Goal: Information Seeking & Learning: Learn about a topic

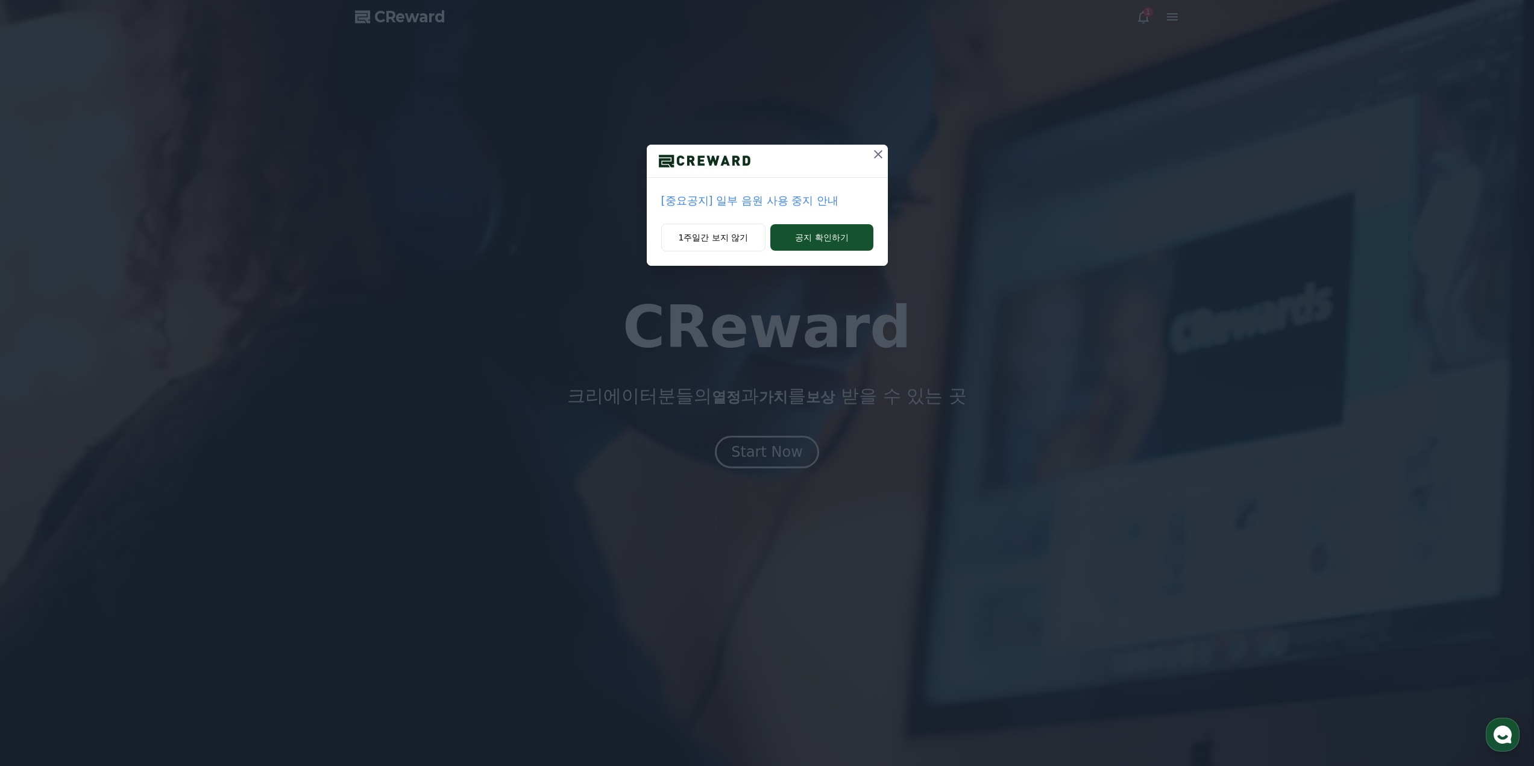
click at [880, 154] on icon at bounding box center [878, 154] width 14 height 14
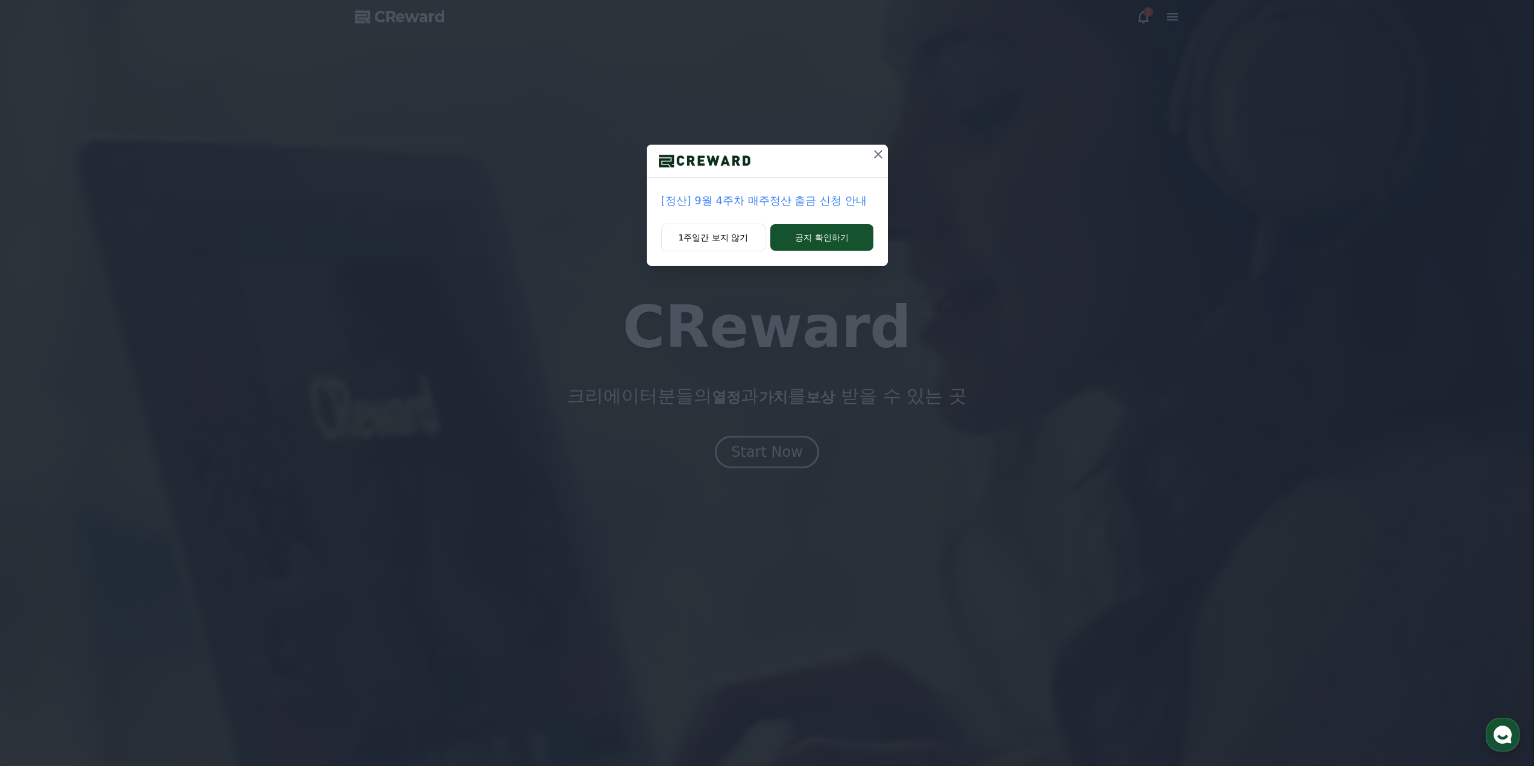
click at [873, 156] on icon at bounding box center [878, 154] width 14 height 14
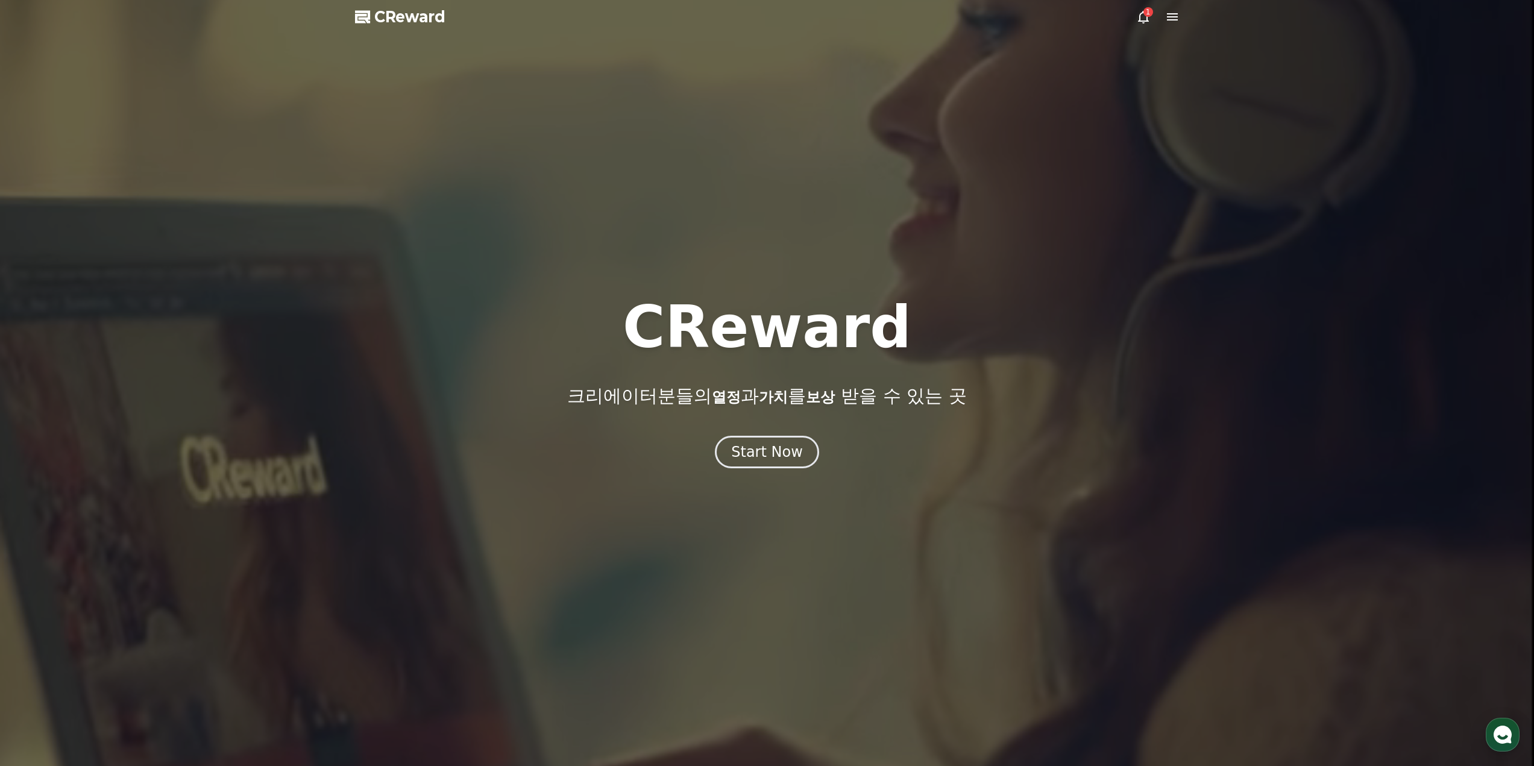
click at [398, 8] on span "CReward" at bounding box center [409, 16] width 71 height 19
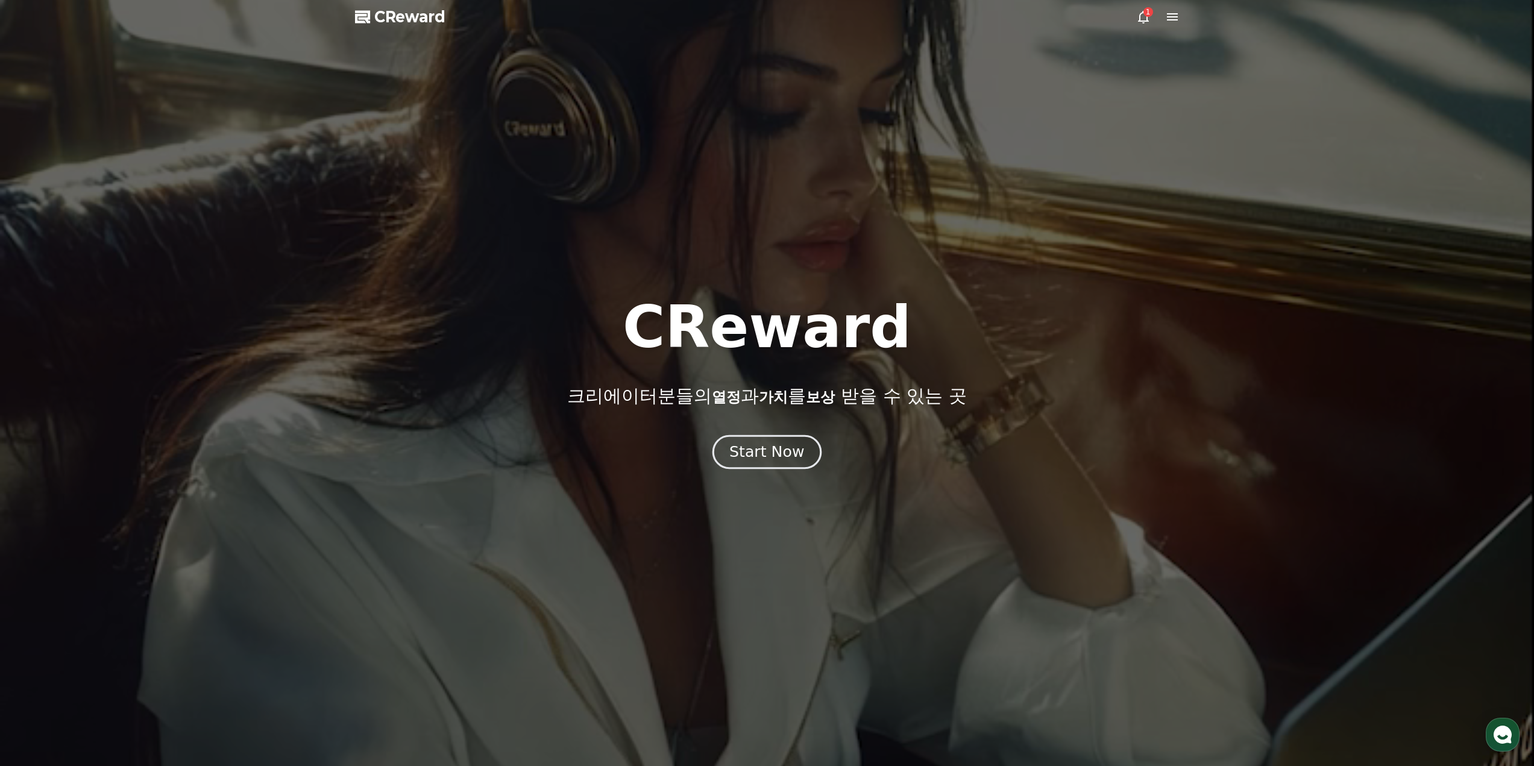
click at [756, 454] on div "Start Now" at bounding box center [766, 452] width 75 height 20
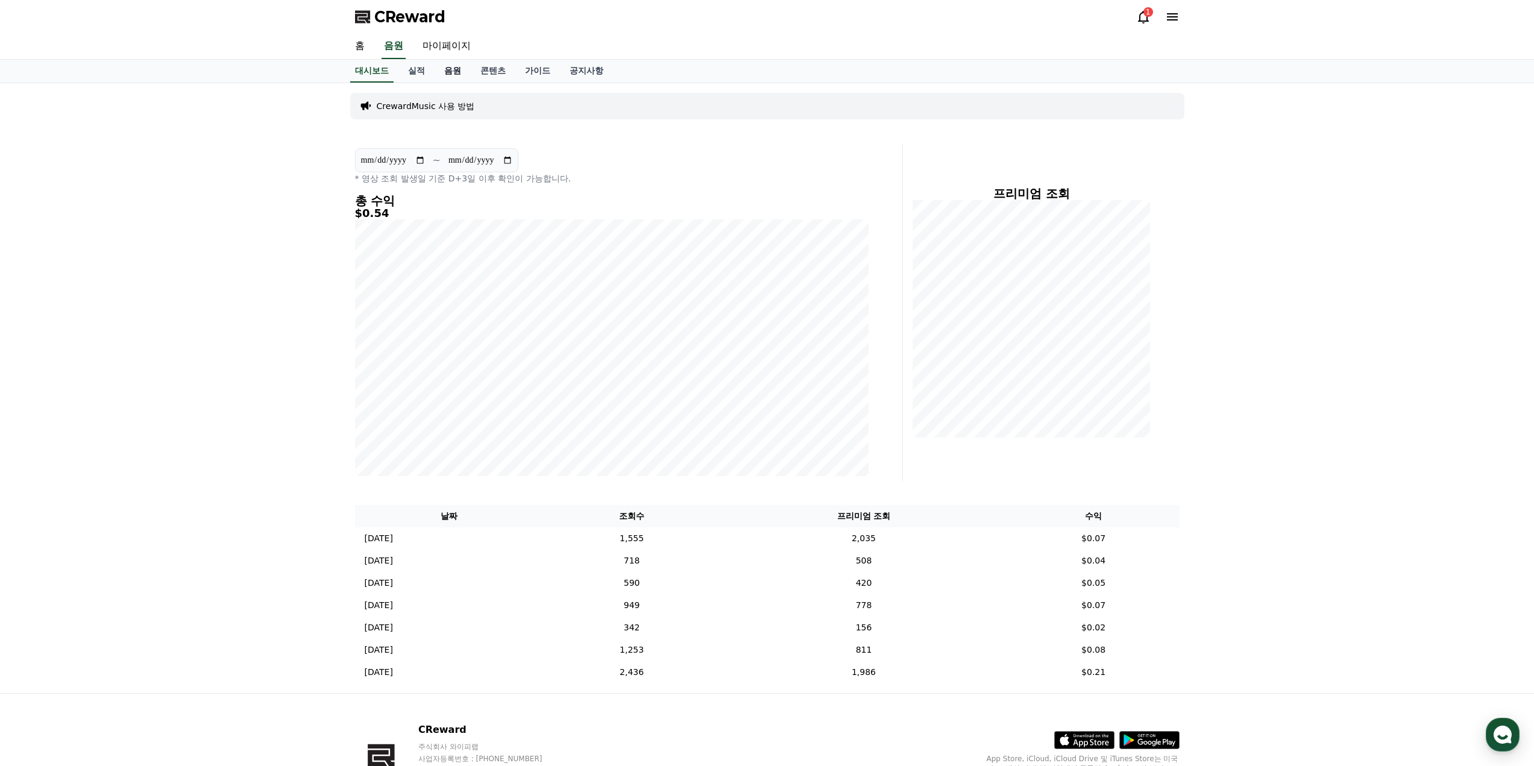
click at [448, 71] on link "음원" at bounding box center [452, 71] width 36 height 23
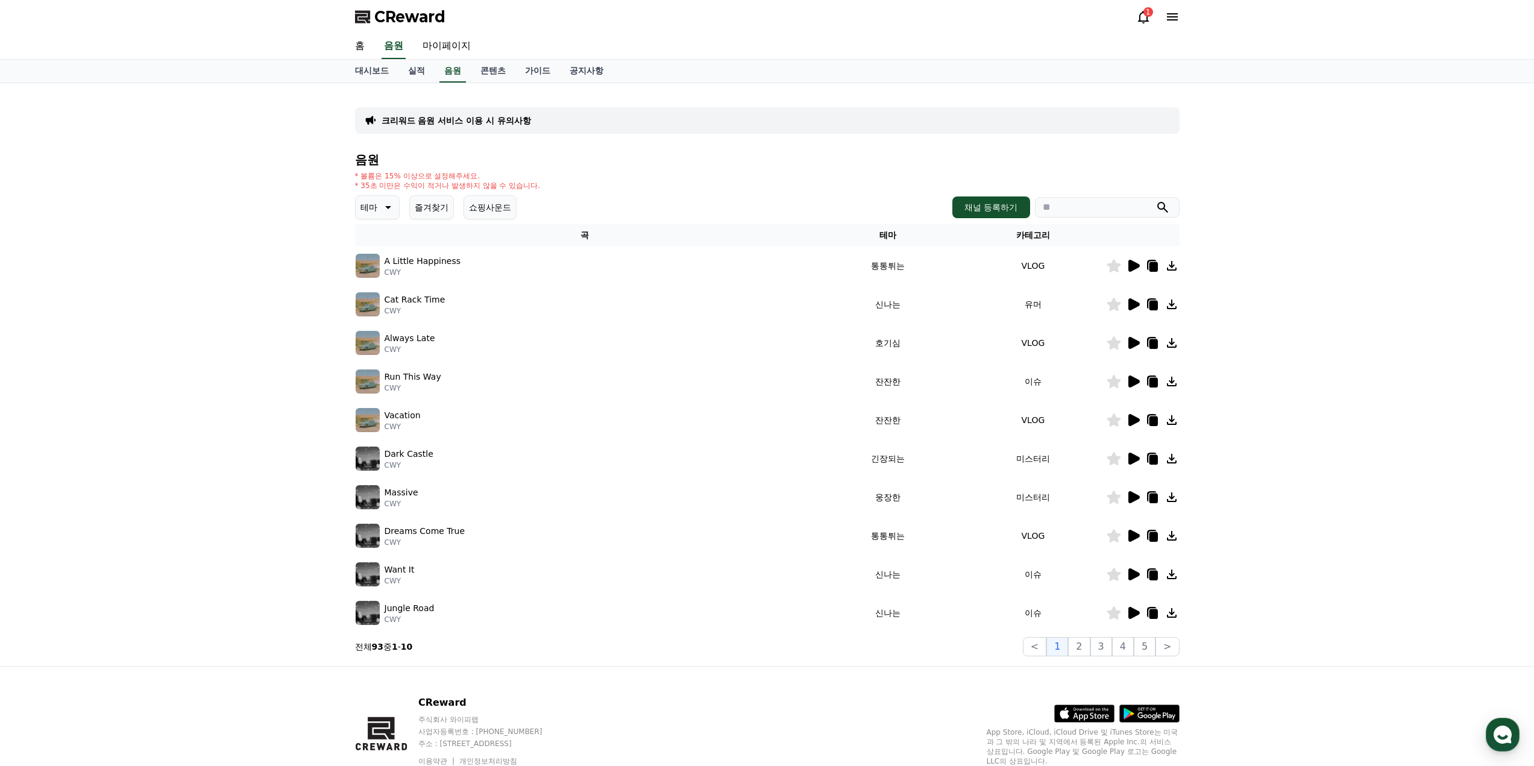
click at [1133, 269] on icon at bounding box center [1133, 266] width 11 height 12
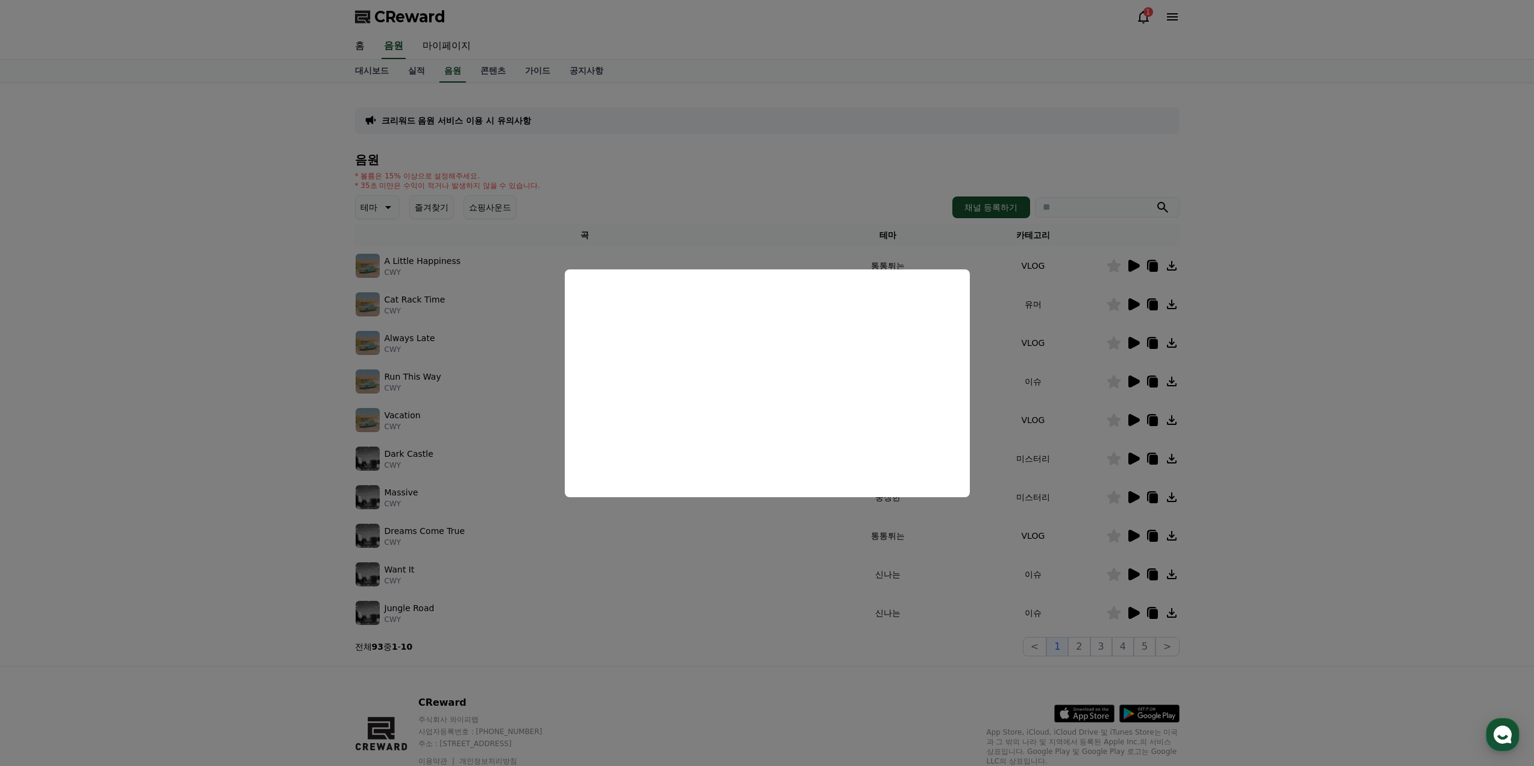
click at [1131, 305] on button "close modal" at bounding box center [767, 383] width 1534 height 766
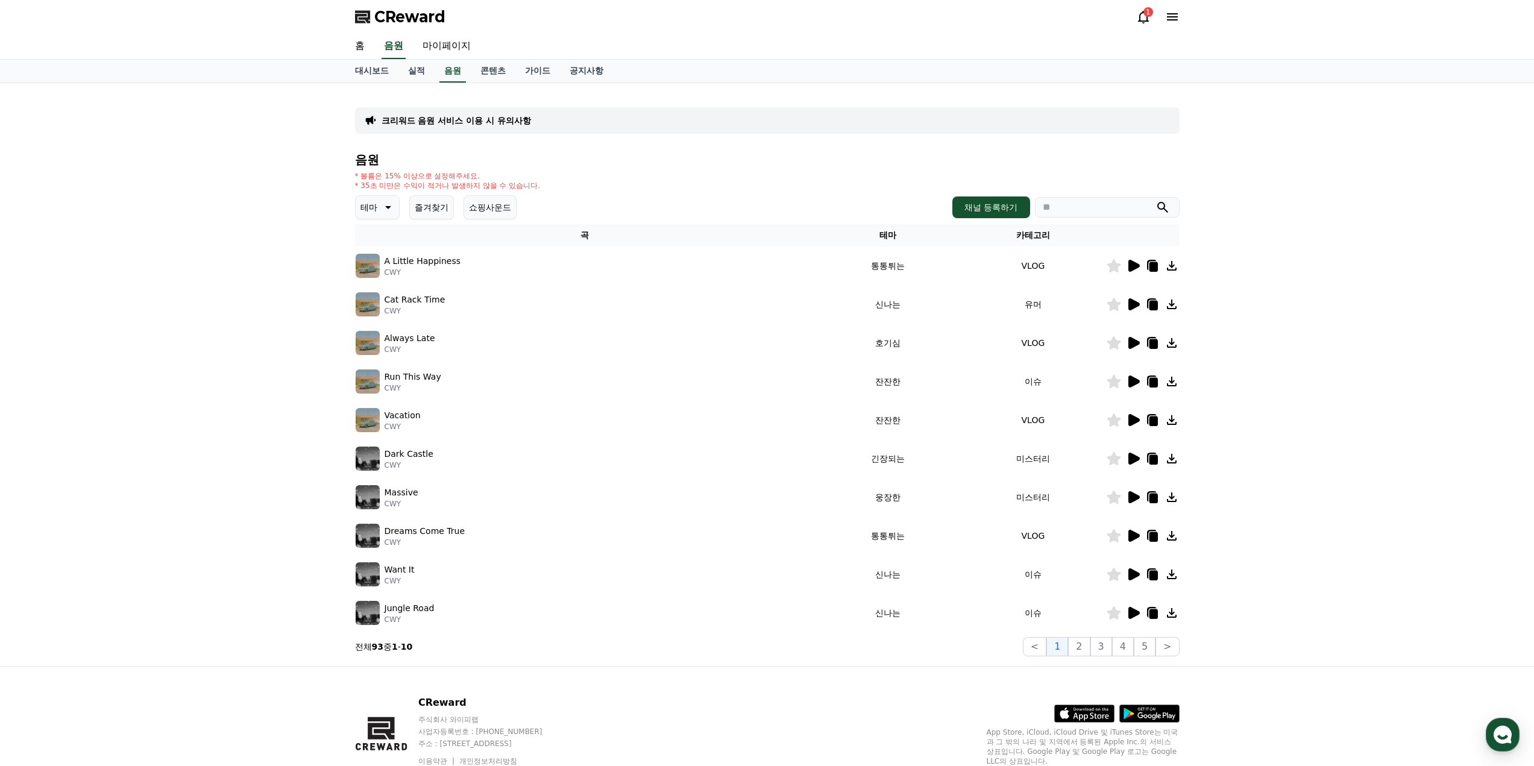
click at [1132, 304] on icon at bounding box center [1133, 304] width 11 height 12
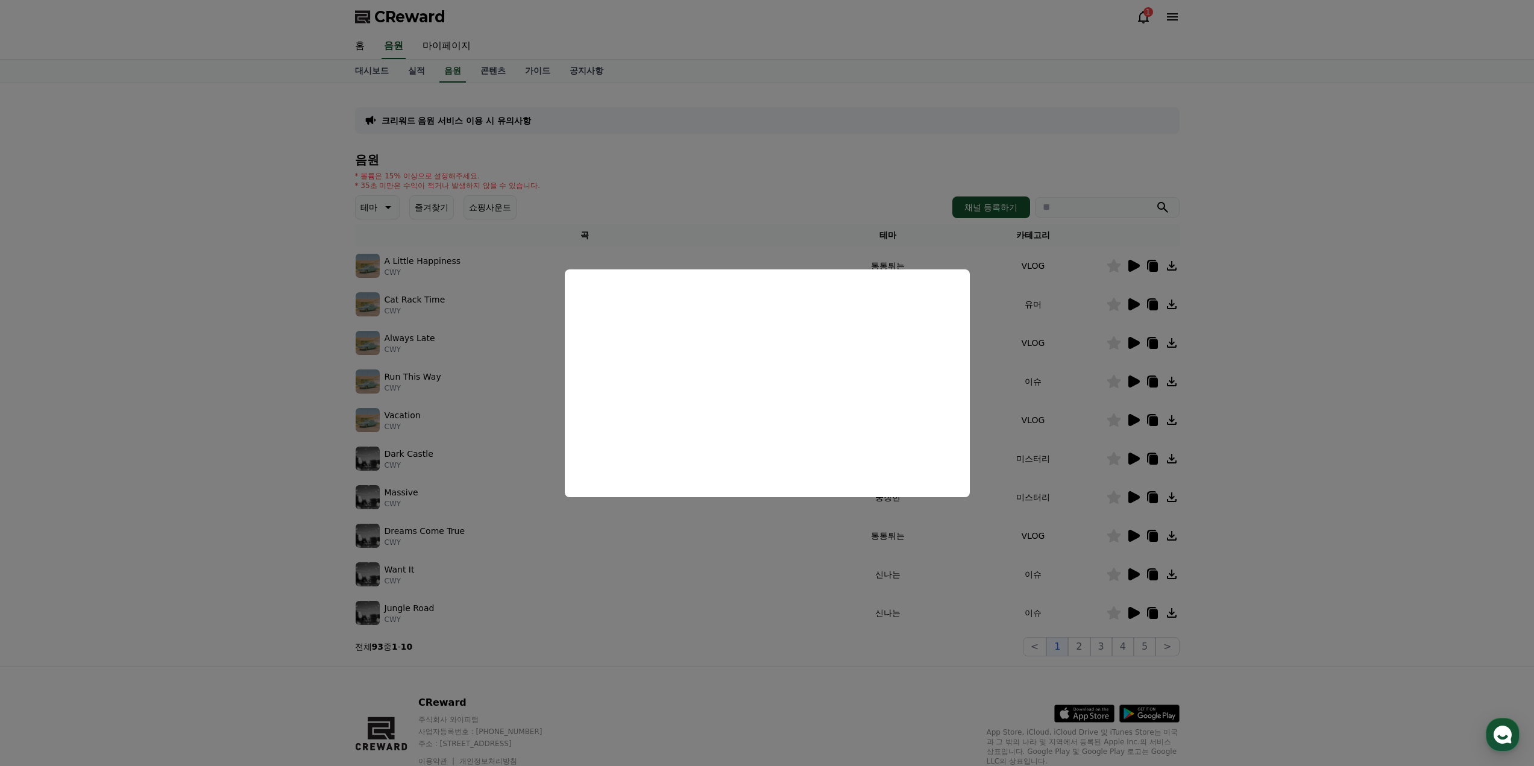
click at [1288, 371] on button "close modal" at bounding box center [767, 383] width 1534 height 766
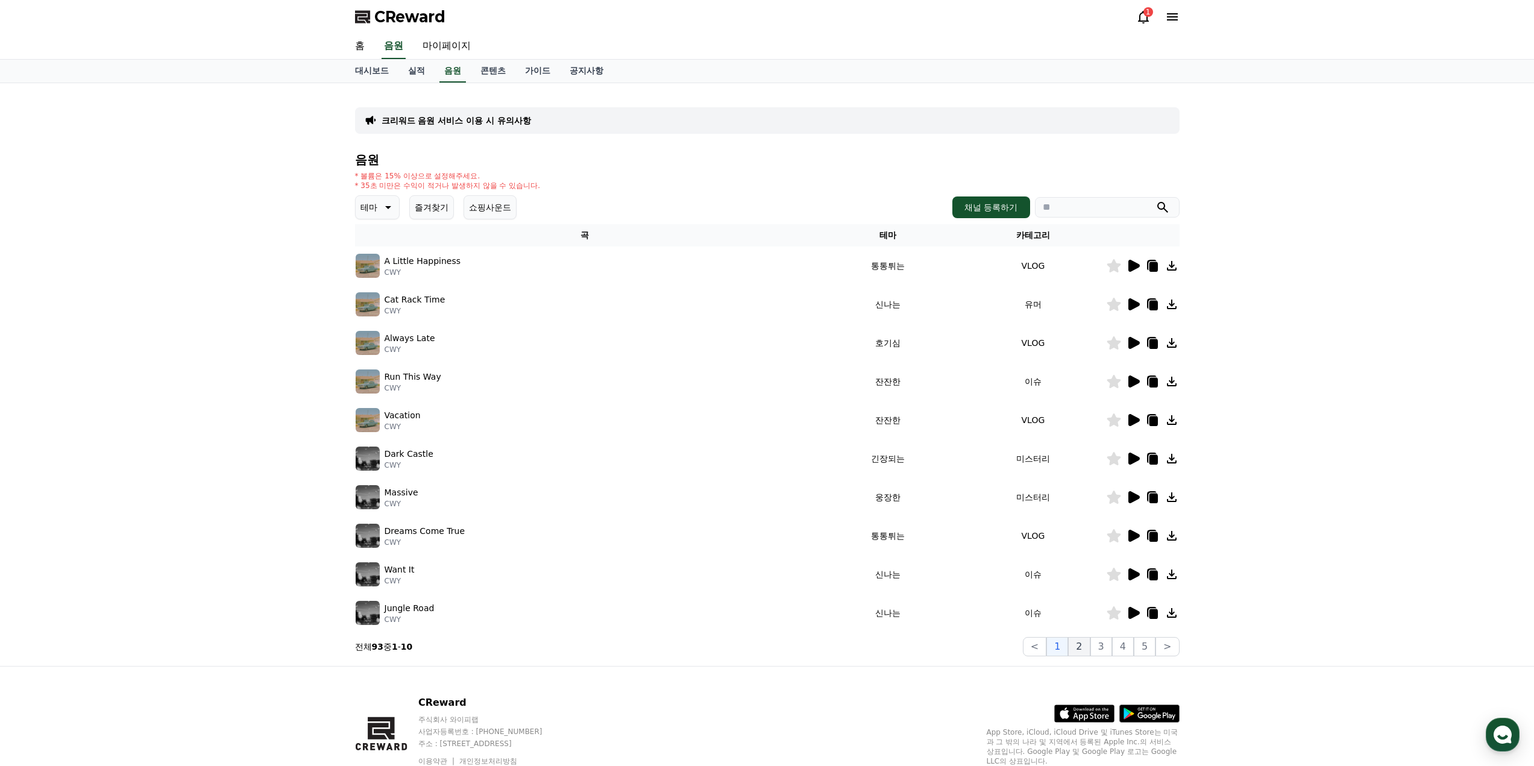
click at [1084, 644] on button "2" at bounding box center [1079, 646] width 22 height 19
click at [1099, 649] on button "3" at bounding box center [1101, 646] width 22 height 19
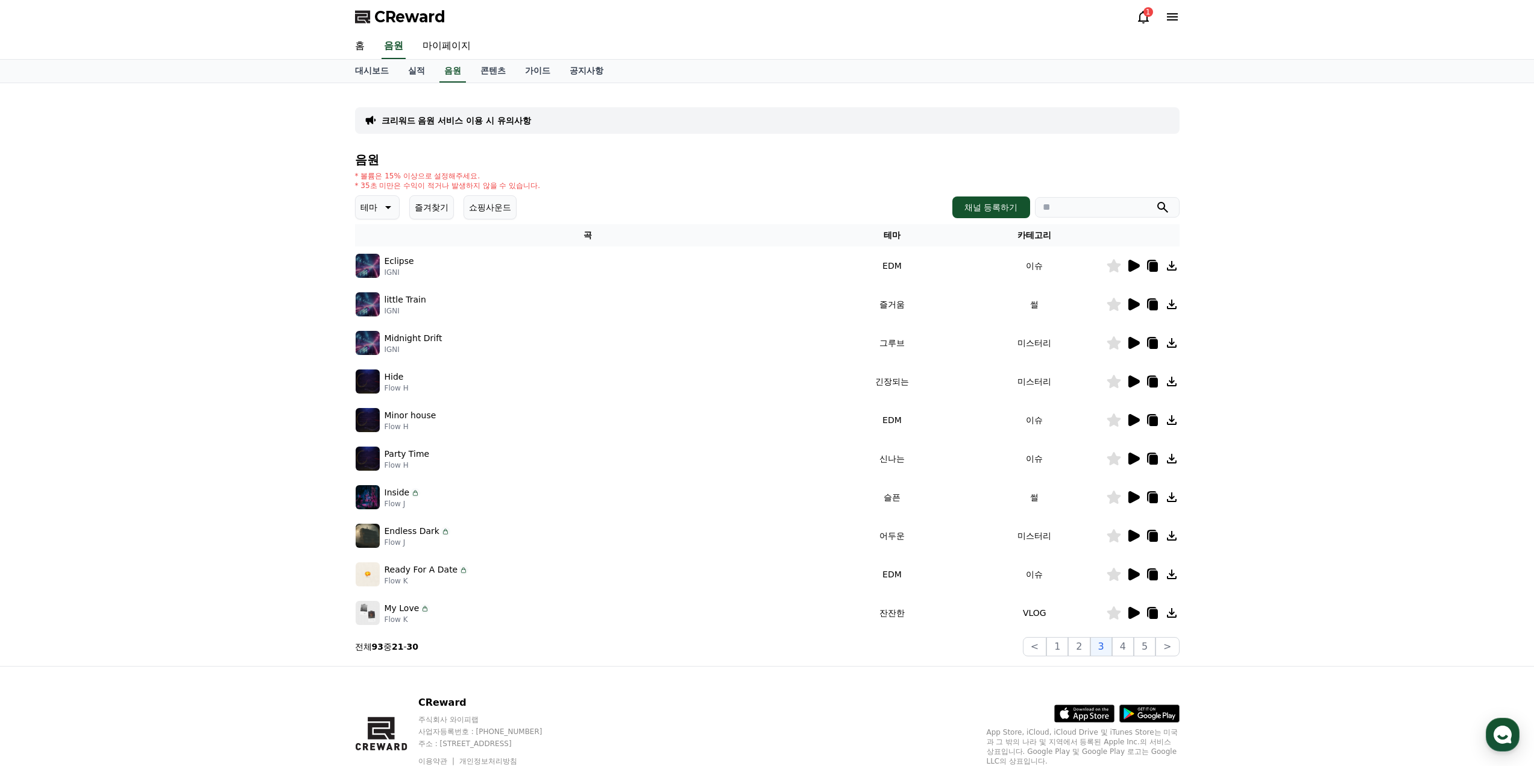
click at [1134, 579] on icon at bounding box center [1133, 574] width 14 height 14
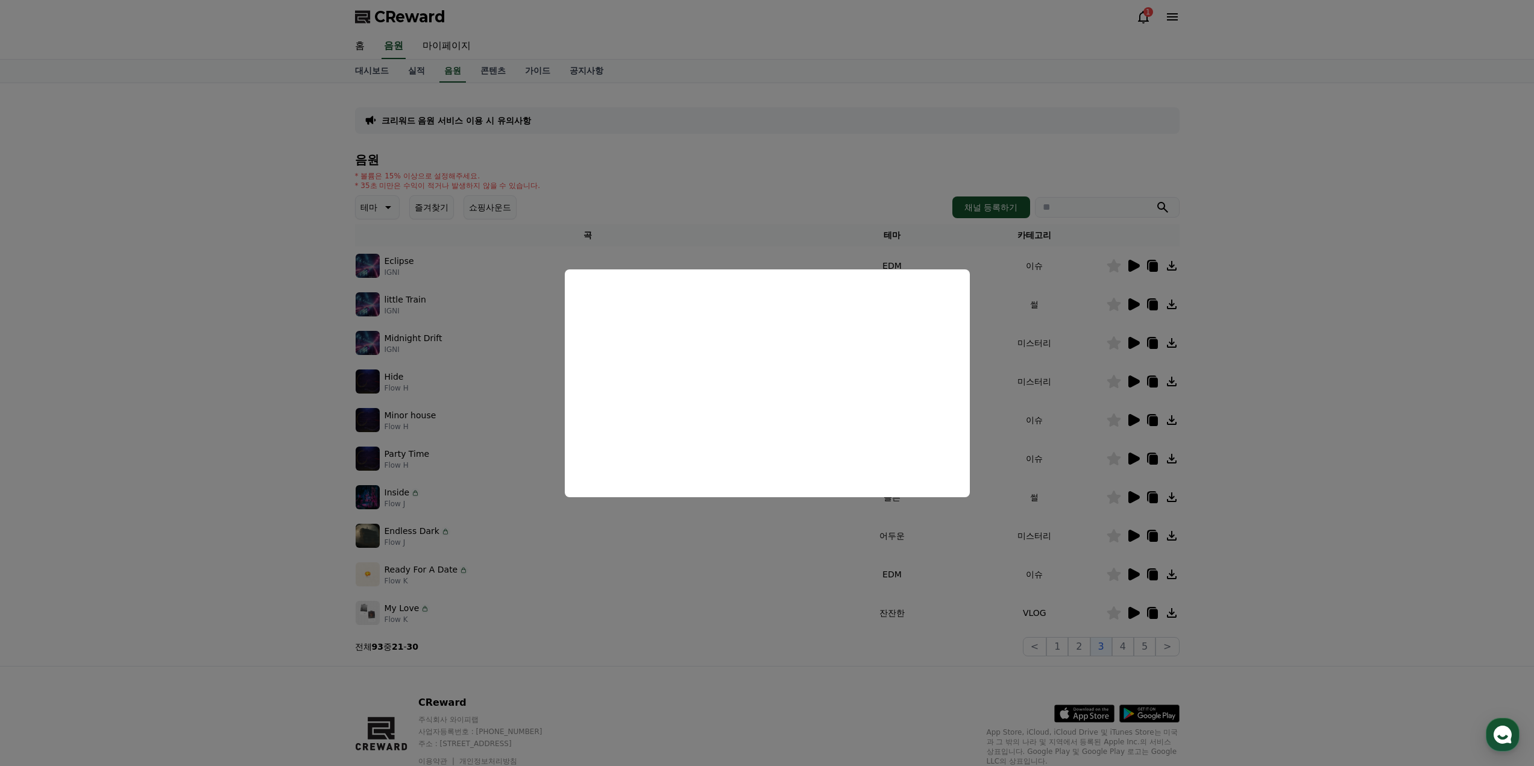
drag, startPoint x: 1317, startPoint y: 489, endPoint x: 1234, endPoint y: 590, distance: 130.9
click at [1317, 490] on button "close modal" at bounding box center [767, 383] width 1534 height 766
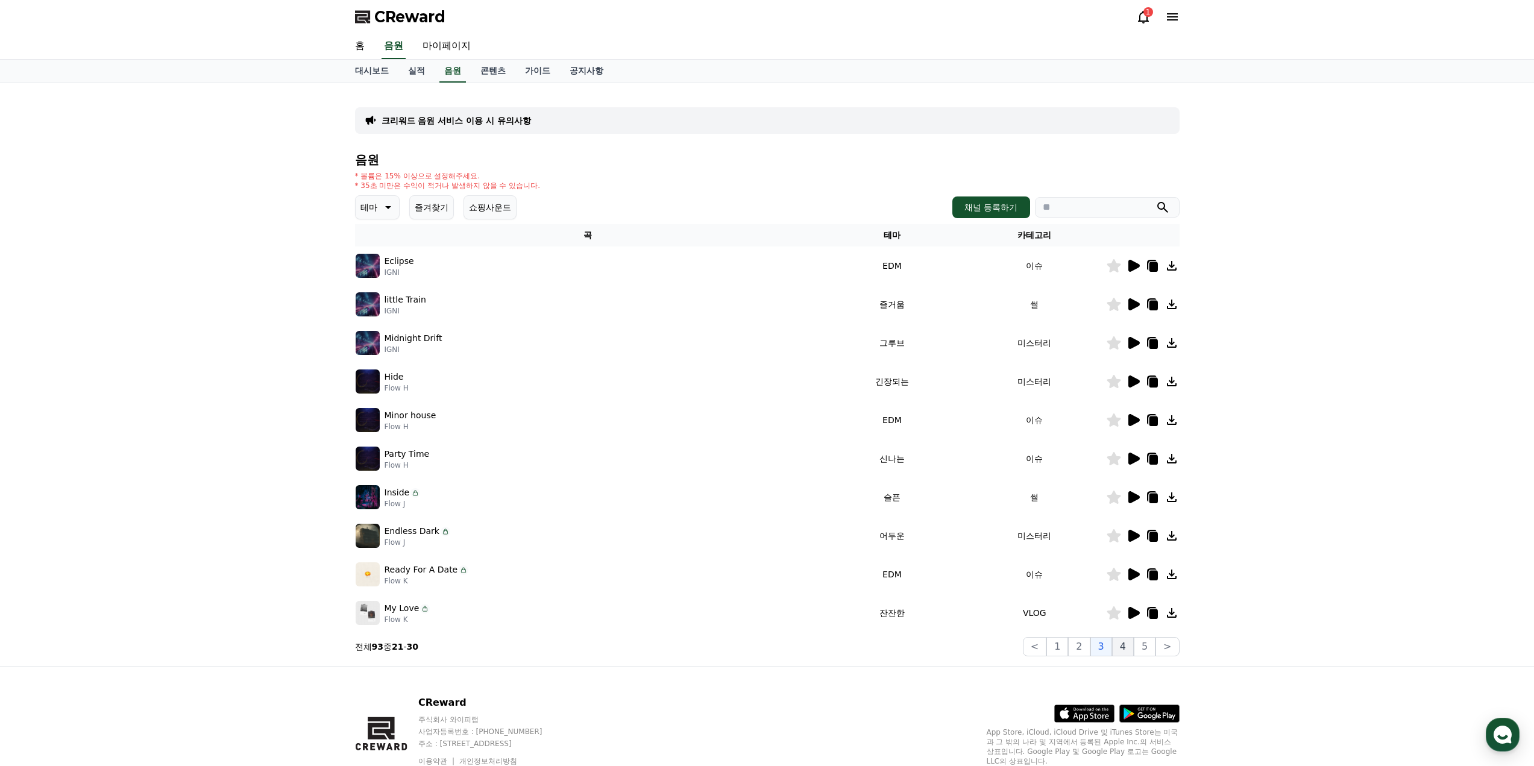
click at [1119, 641] on button "4" at bounding box center [1123, 646] width 22 height 19
click at [1135, 532] on icon at bounding box center [1133, 535] width 14 height 14
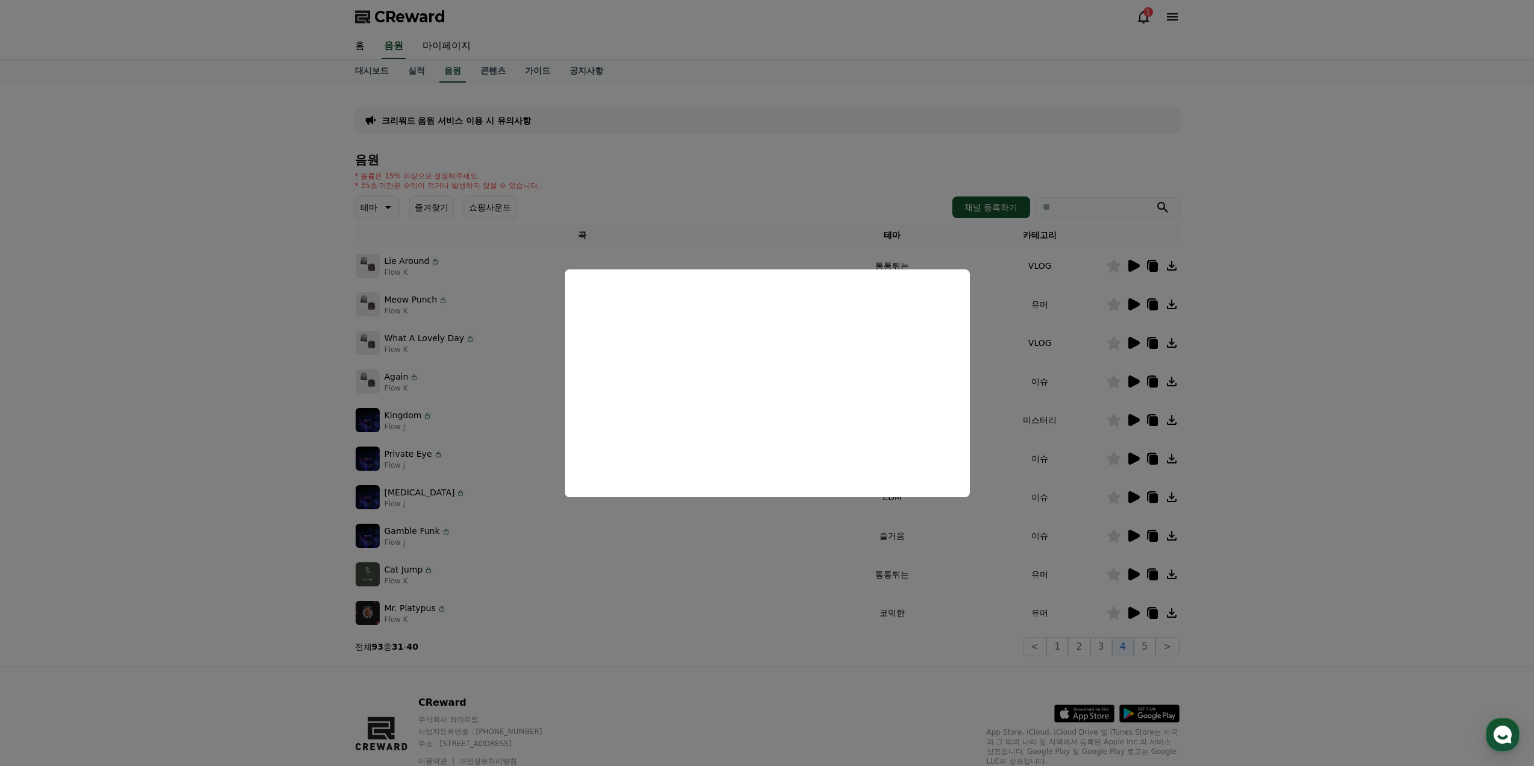
drag, startPoint x: 1268, startPoint y: 496, endPoint x: 1243, endPoint y: 497, distance: 24.7
click at [1266, 496] on button "close modal" at bounding box center [767, 383] width 1534 height 766
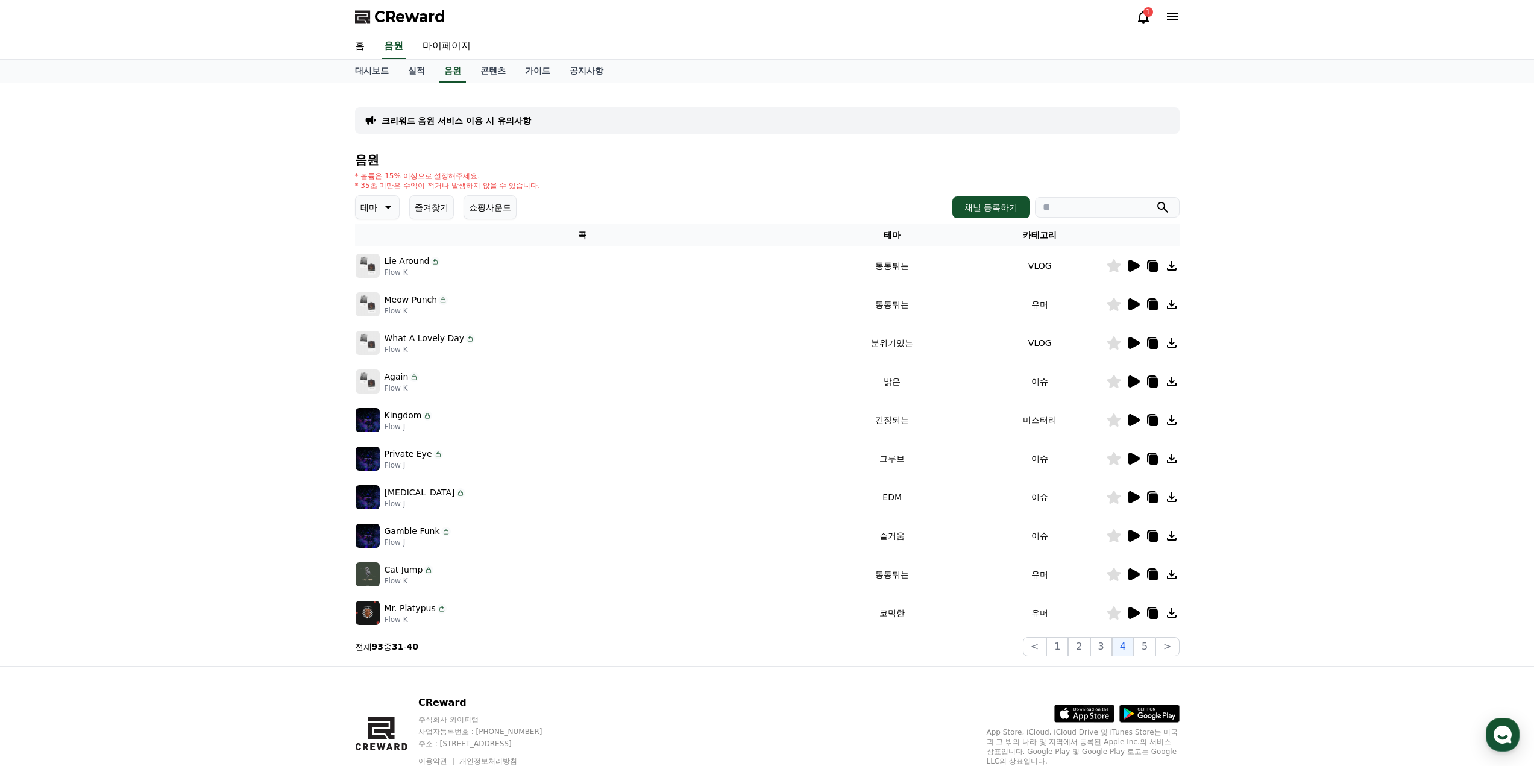
click at [1132, 497] on icon at bounding box center [1133, 497] width 11 height 12
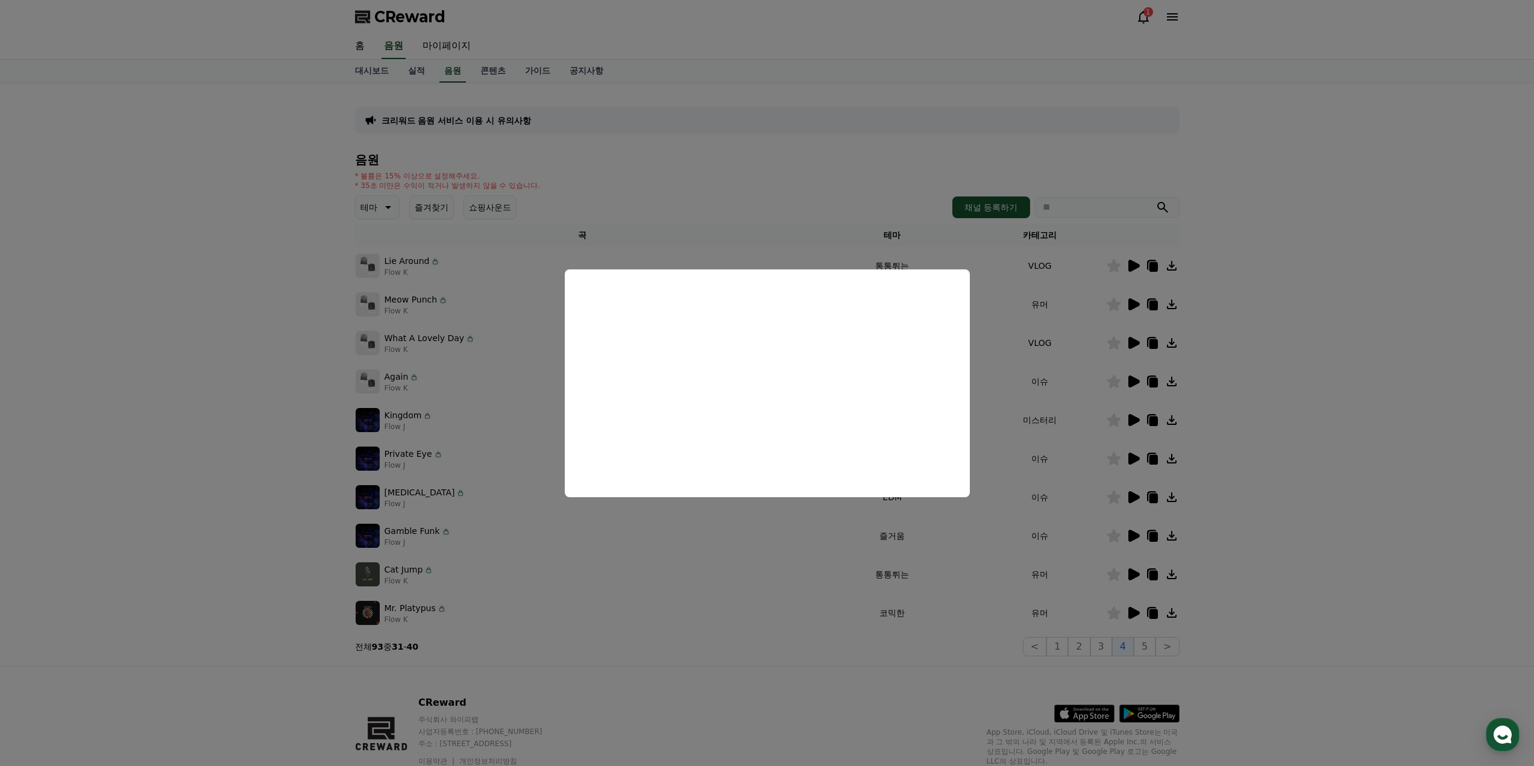
click at [1199, 527] on button "close modal" at bounding box center [767, 383] width 1534 height 766
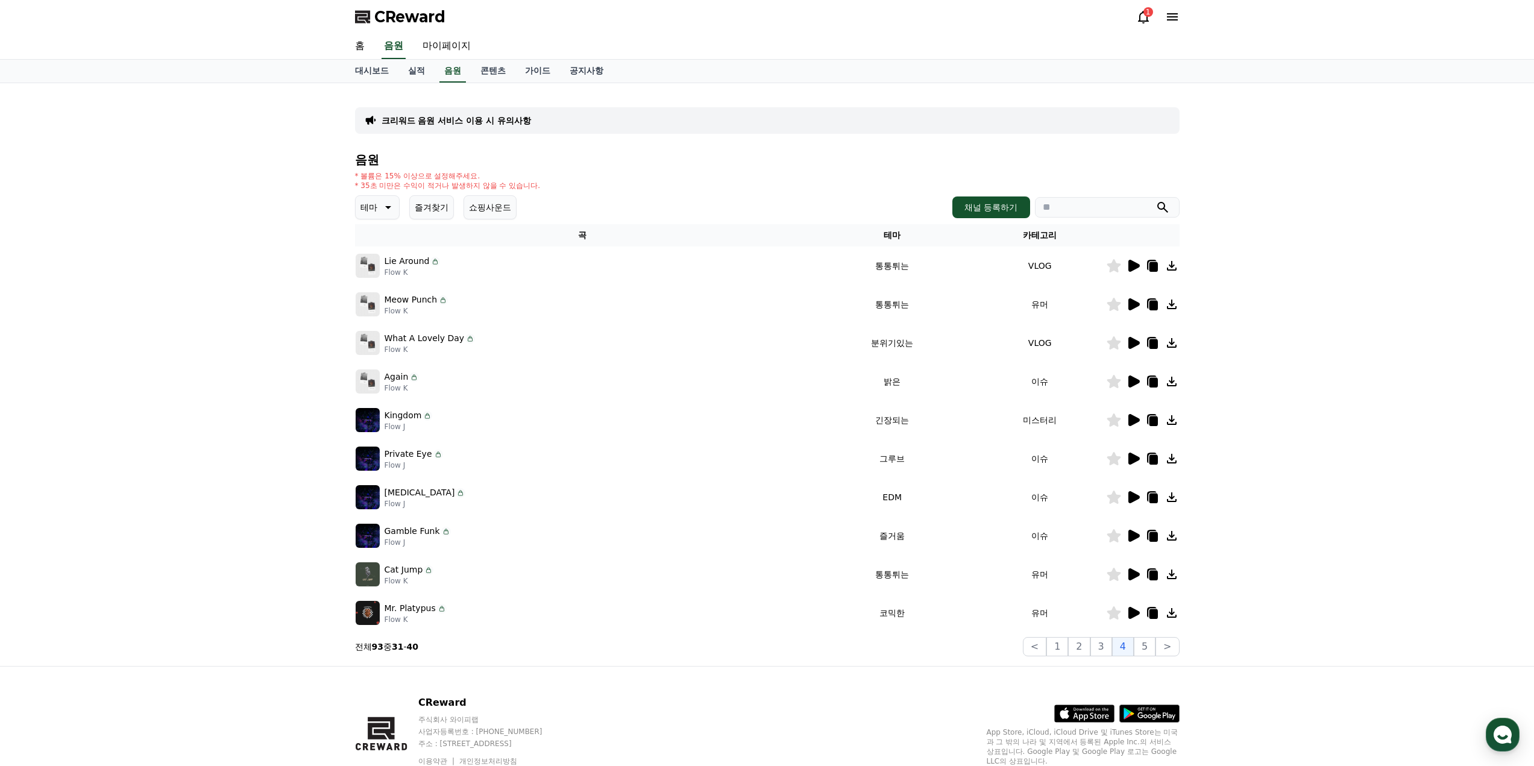
click at [1131, 535] on icon at bounding box center [1133, 536] width 11 height 12
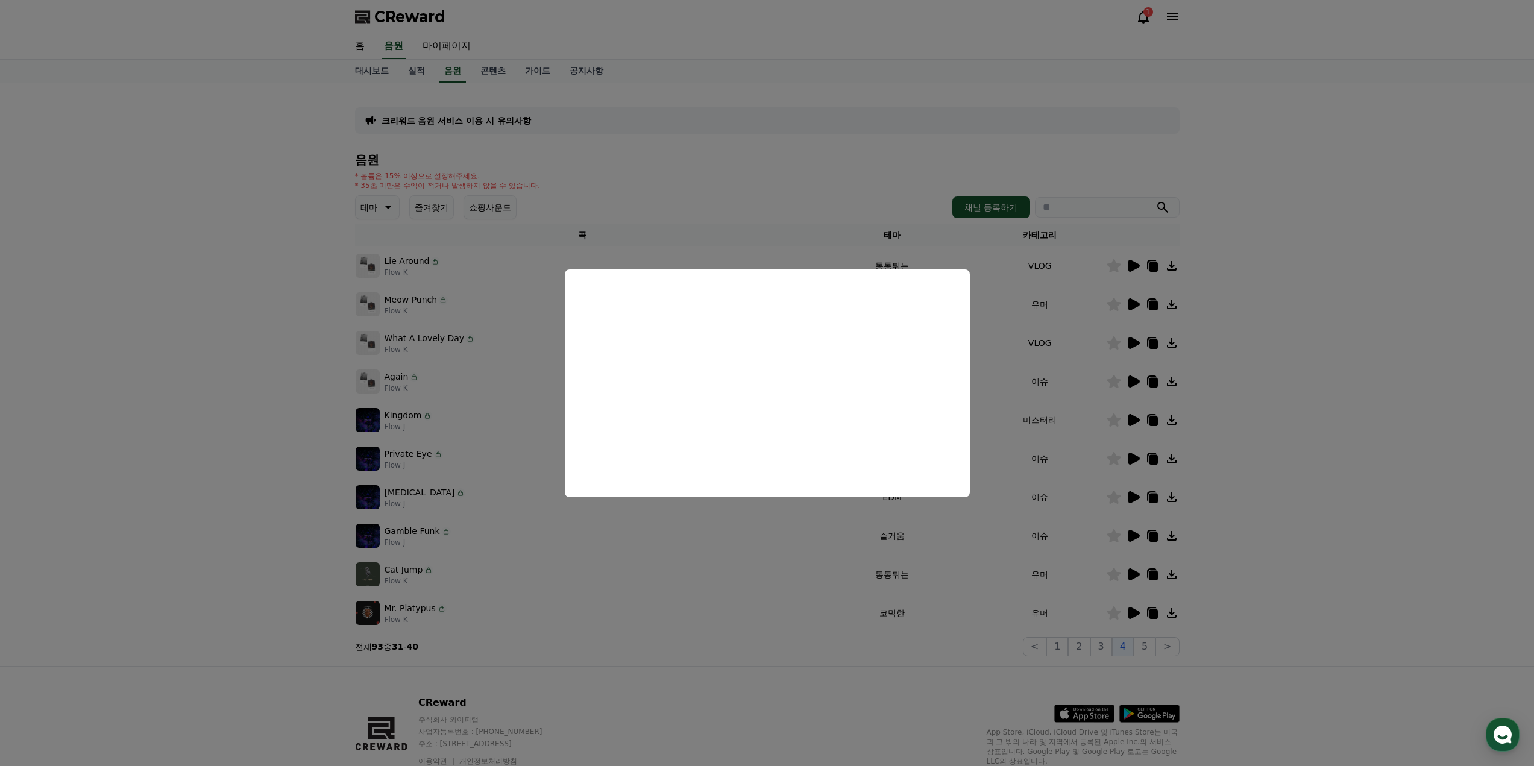
click at [1375, 554] on button "close modal" at bounding box center [767, 383] width 1534 height 766
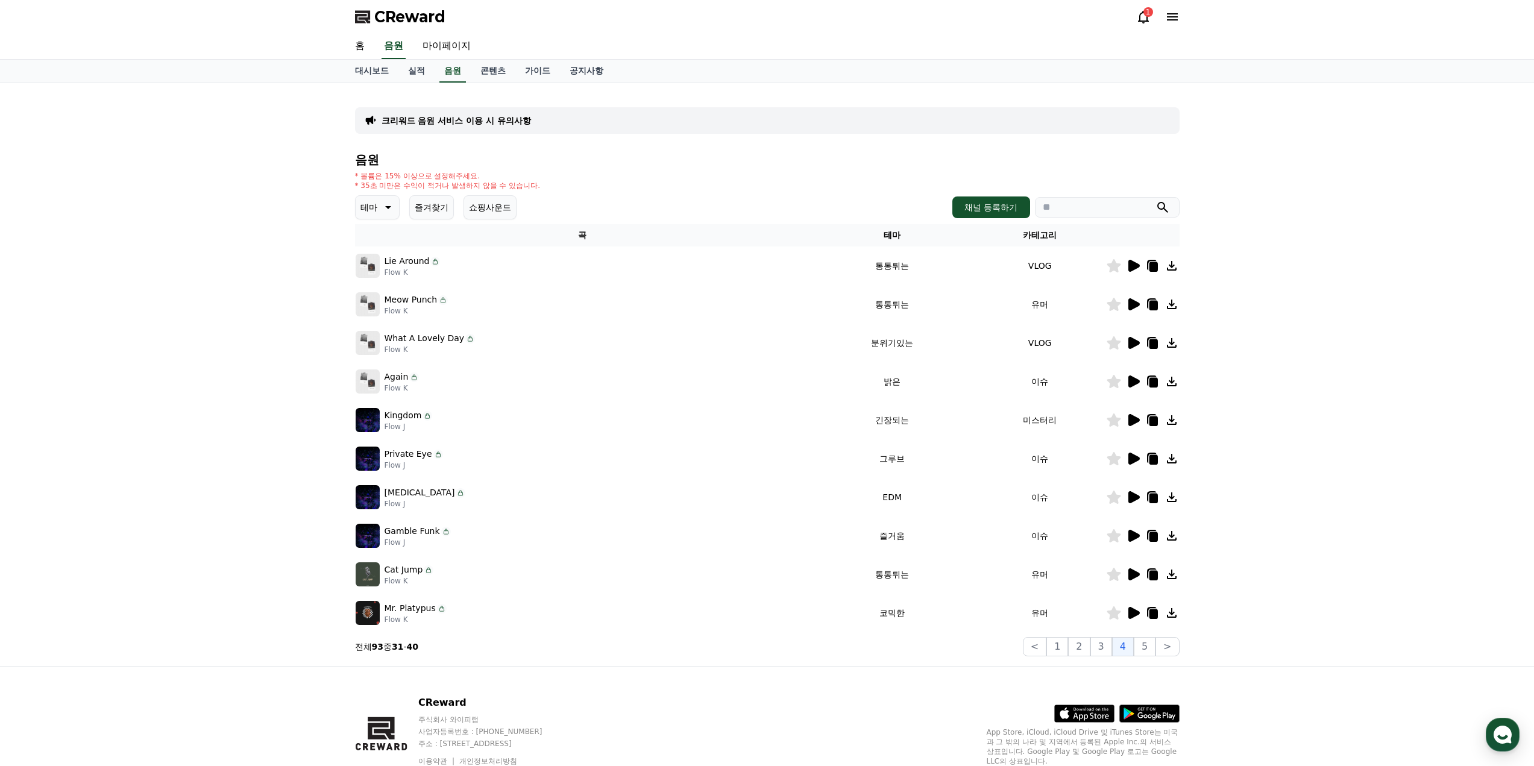
click at [1140, 618] on icon at bounding box center [1133, 613] width 14 height 14
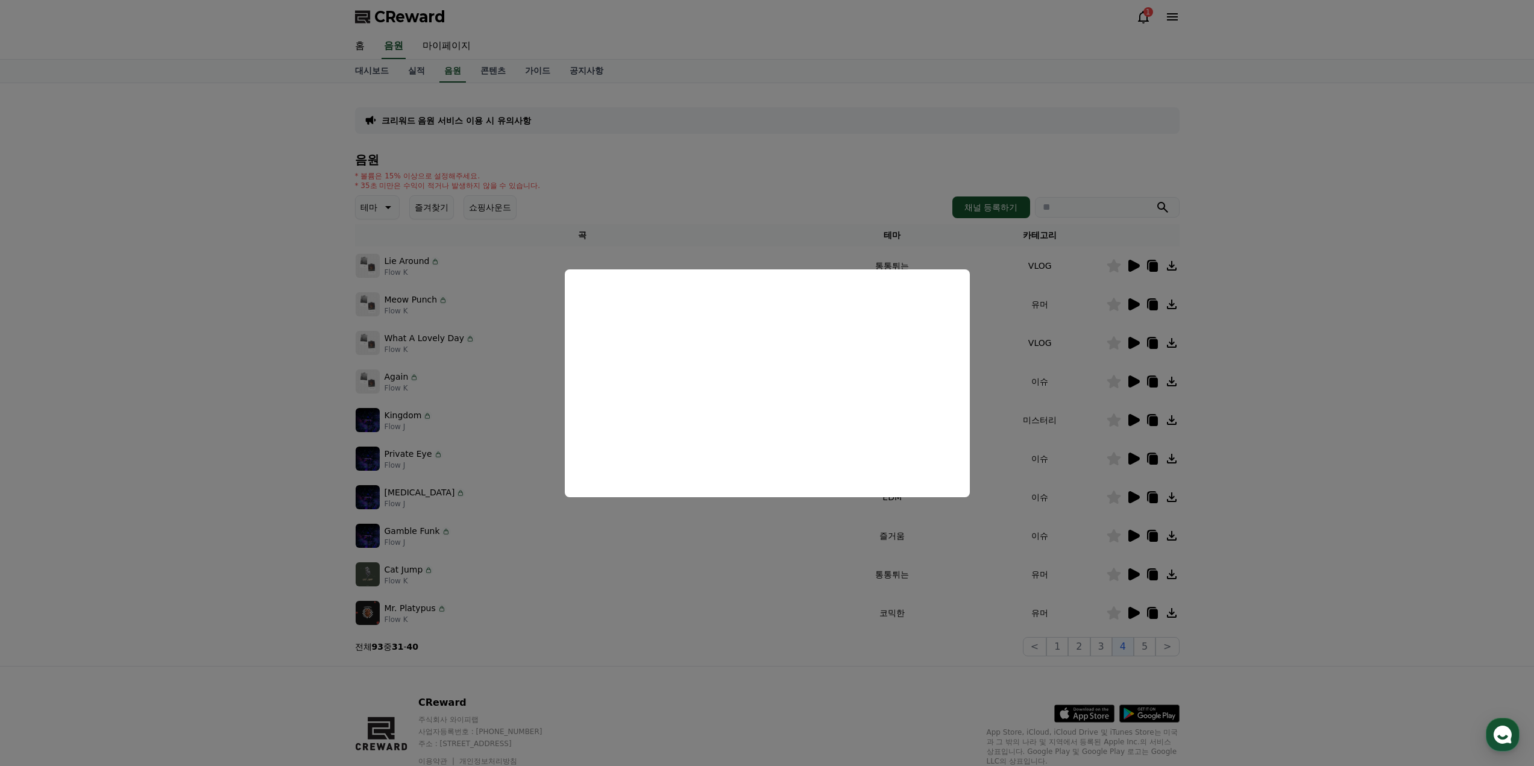
click at [1323, 491] on button "close modal" at bounding box center [767, 383] width 1534 height 766
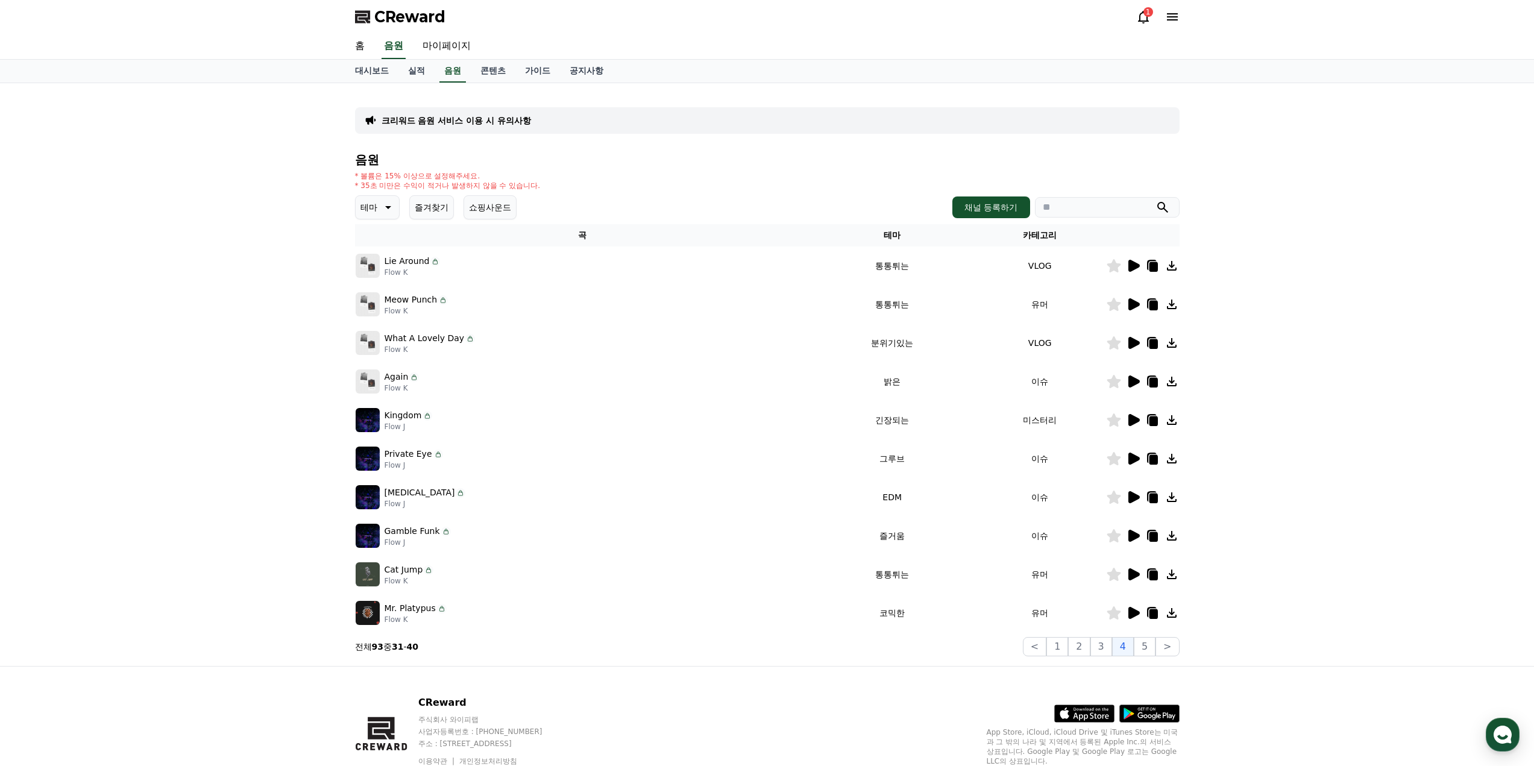
click at [1135, 575] on icon at bounding box center [1133, 574] width 11 height 12
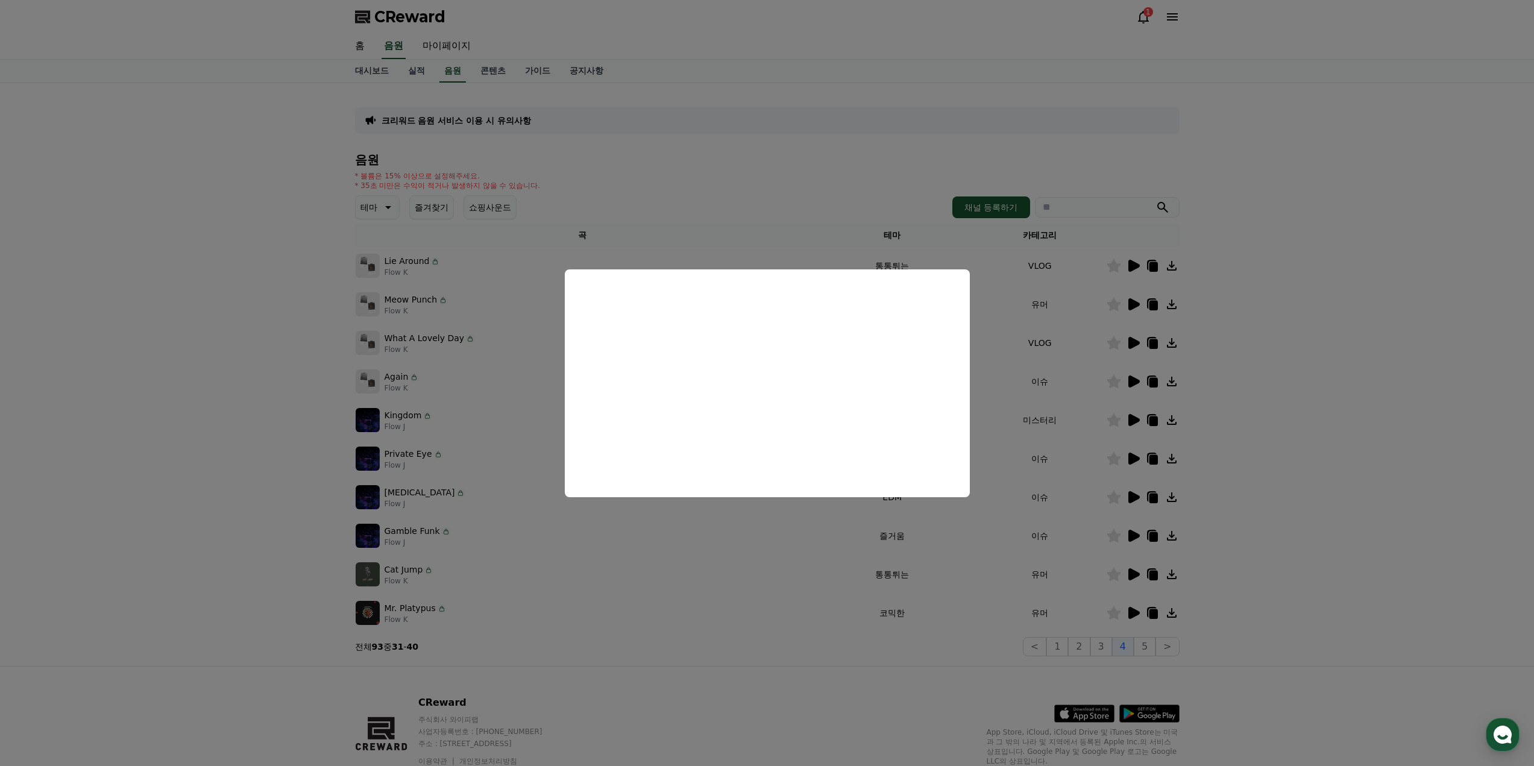
drag, startPoint x: 1300, startPoint y: 490, endPoint x: 1152, endPoint y: 623, distance: 198.4
click at [1297, 494] on button "close modal" at bounding box center [767, 383] width 1534 height 766
click at [1143, 647] on button "5" at bounding box center [1145, 646] width 22 height 19
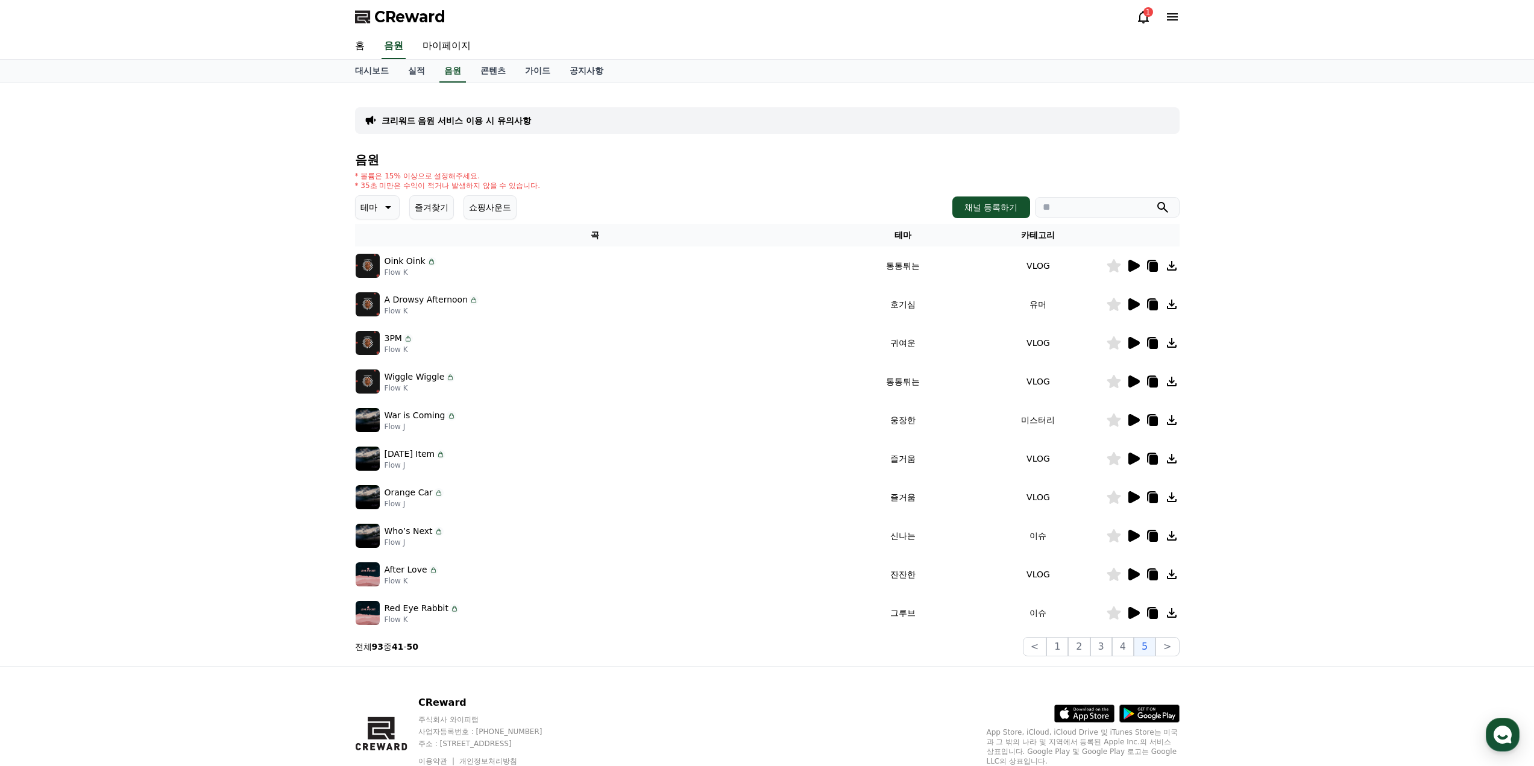
click at [1135, 381] on icon at bounding box center [1133, 381] width 11 height 12
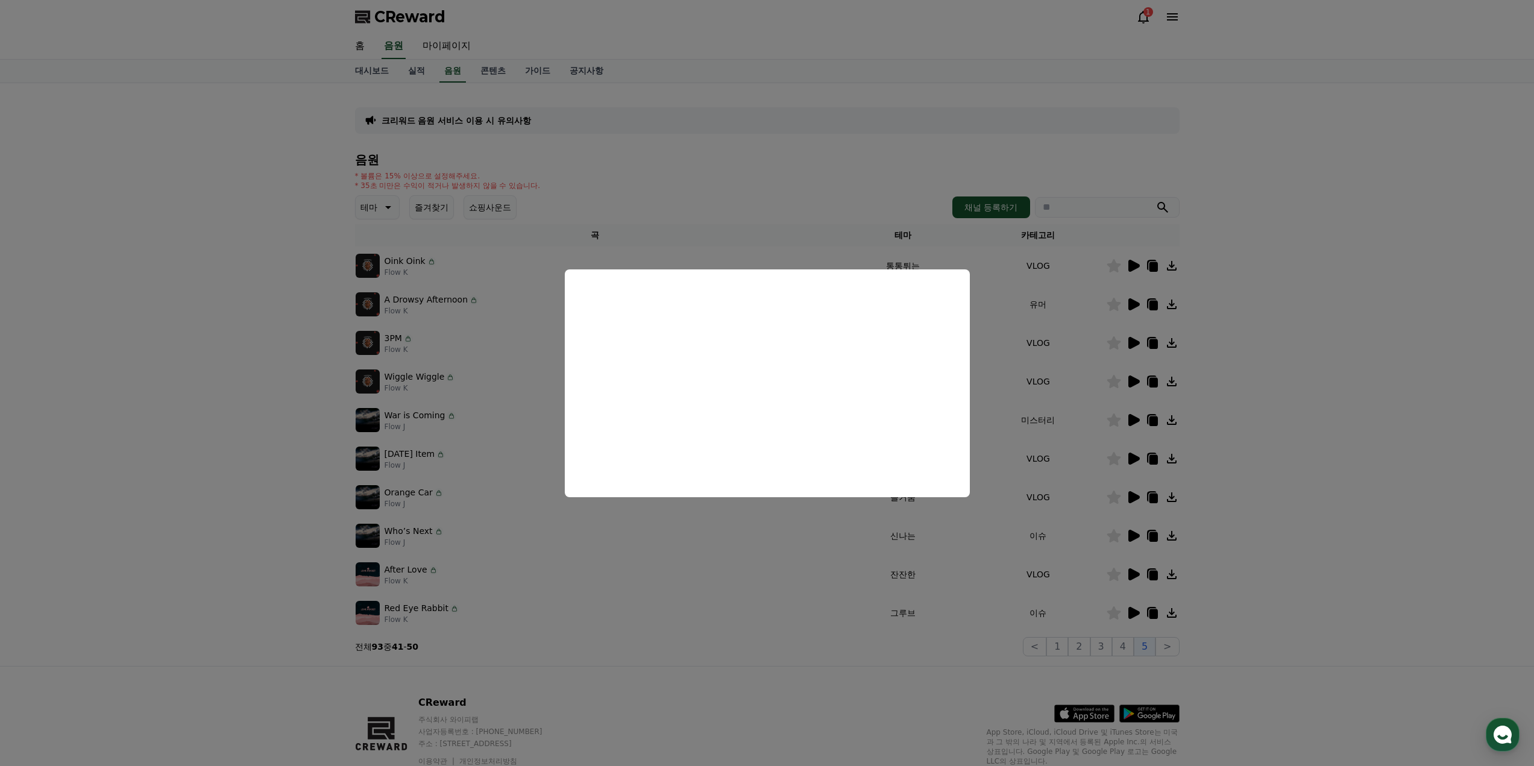
click at [1240, 364] on button "close modal" at bounding box center [767, 383] width 1534 height 766
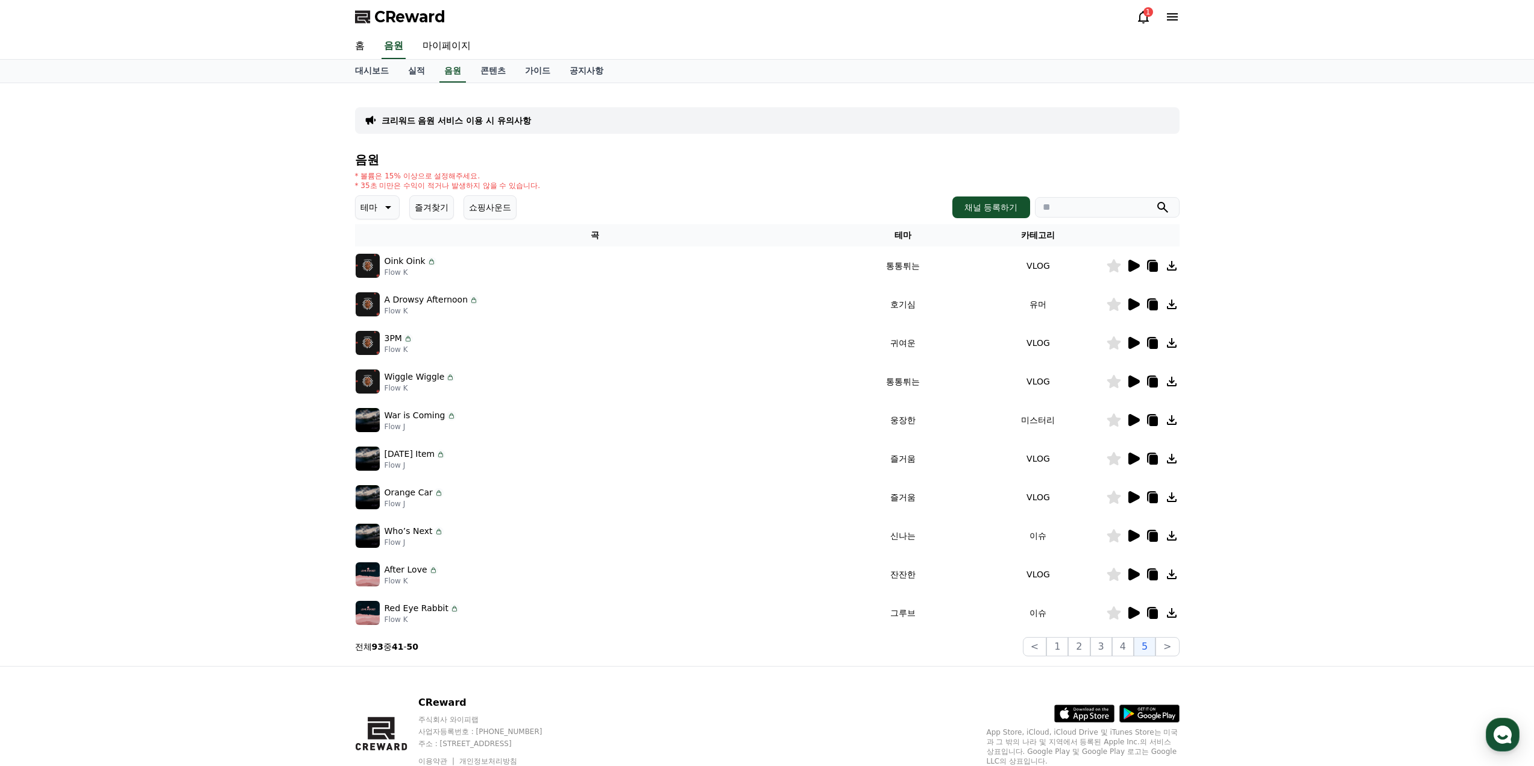
click at [1129, 614] on icon at bounding box center [1133, 613] width 11 height 12
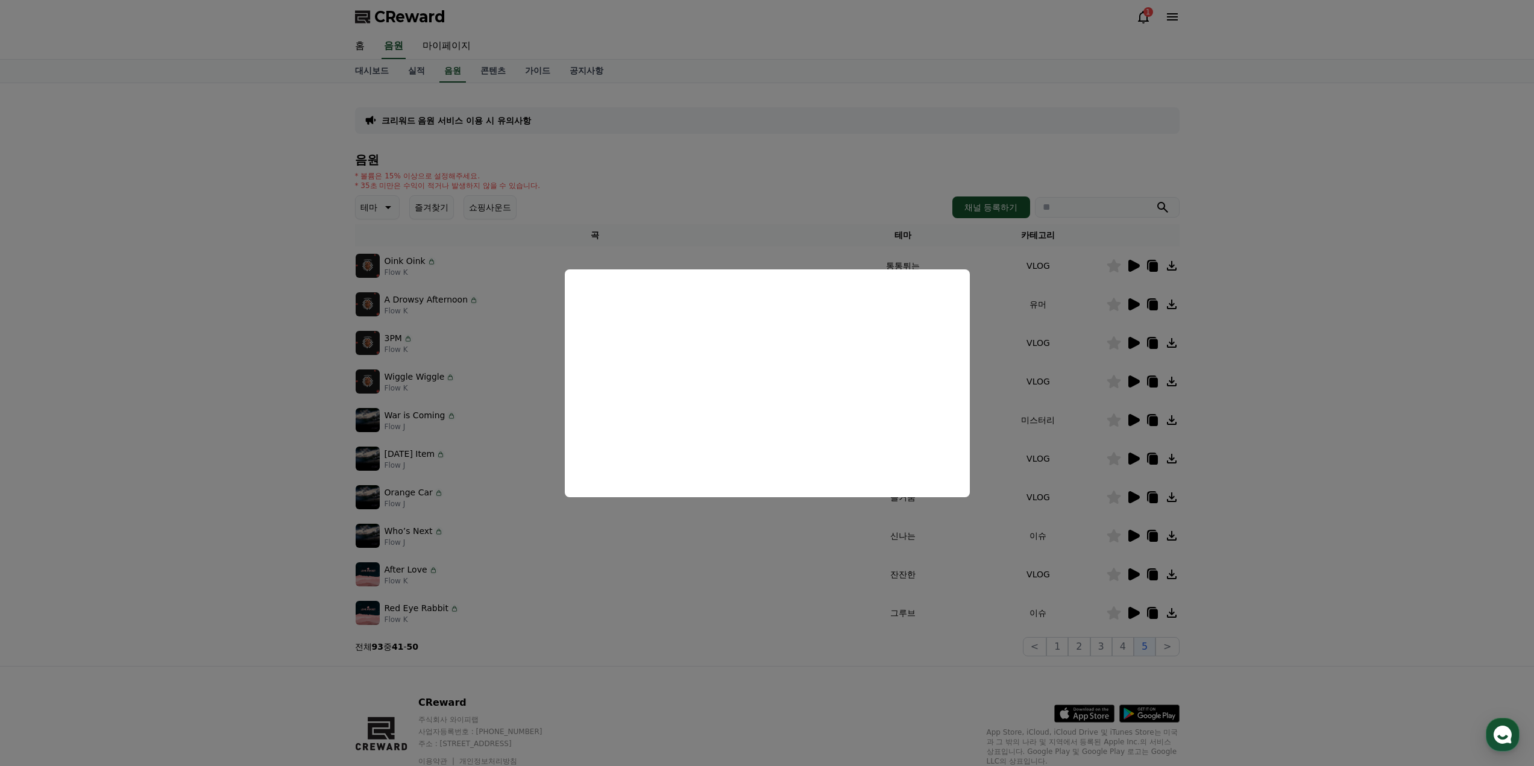
click at [1258, 523] on button "close modal" at bounding box center [767, 383] width 1534 height 766
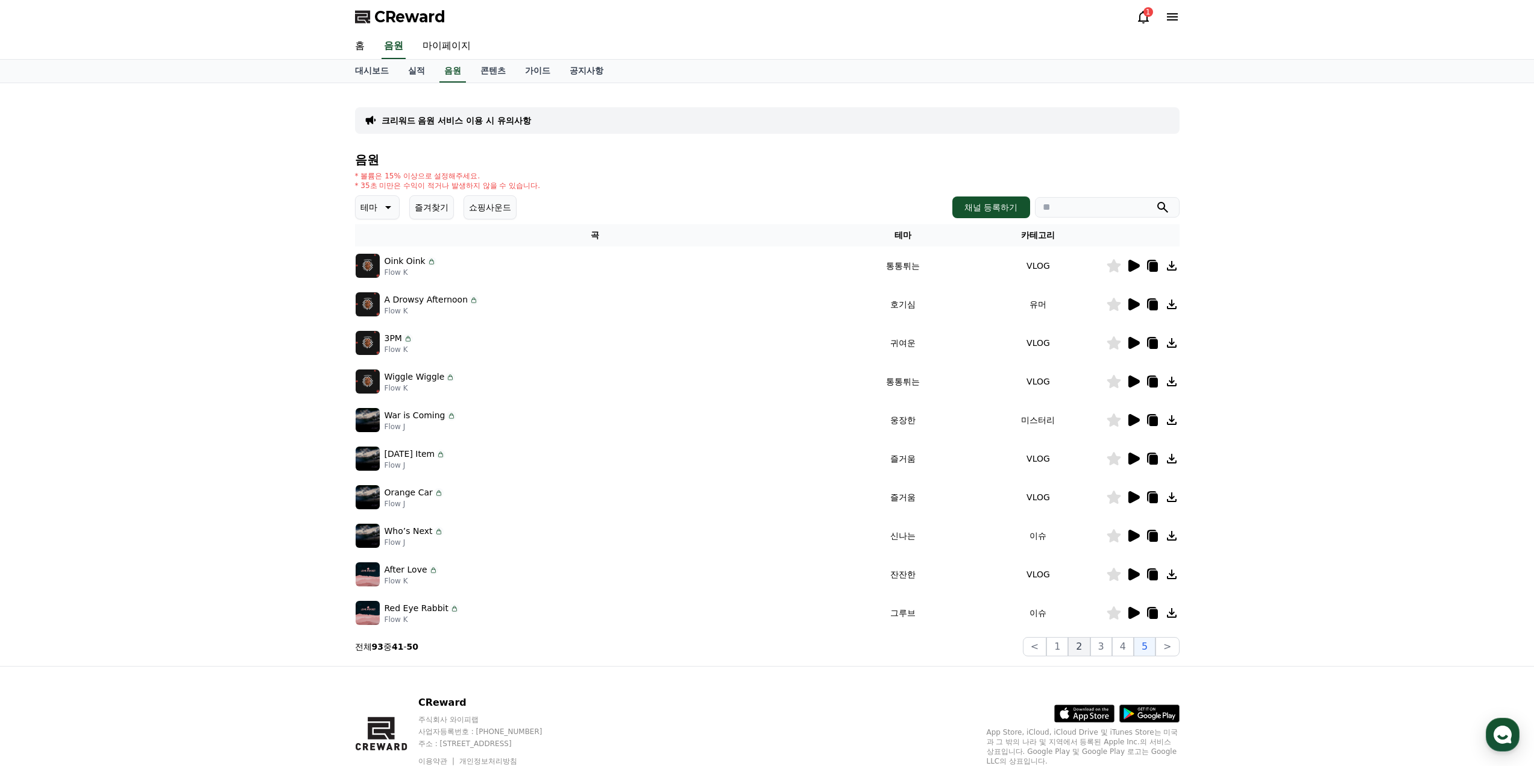
click at [1090, 648] on button "2" at bounding box center [1079, 646] width 22 height 19
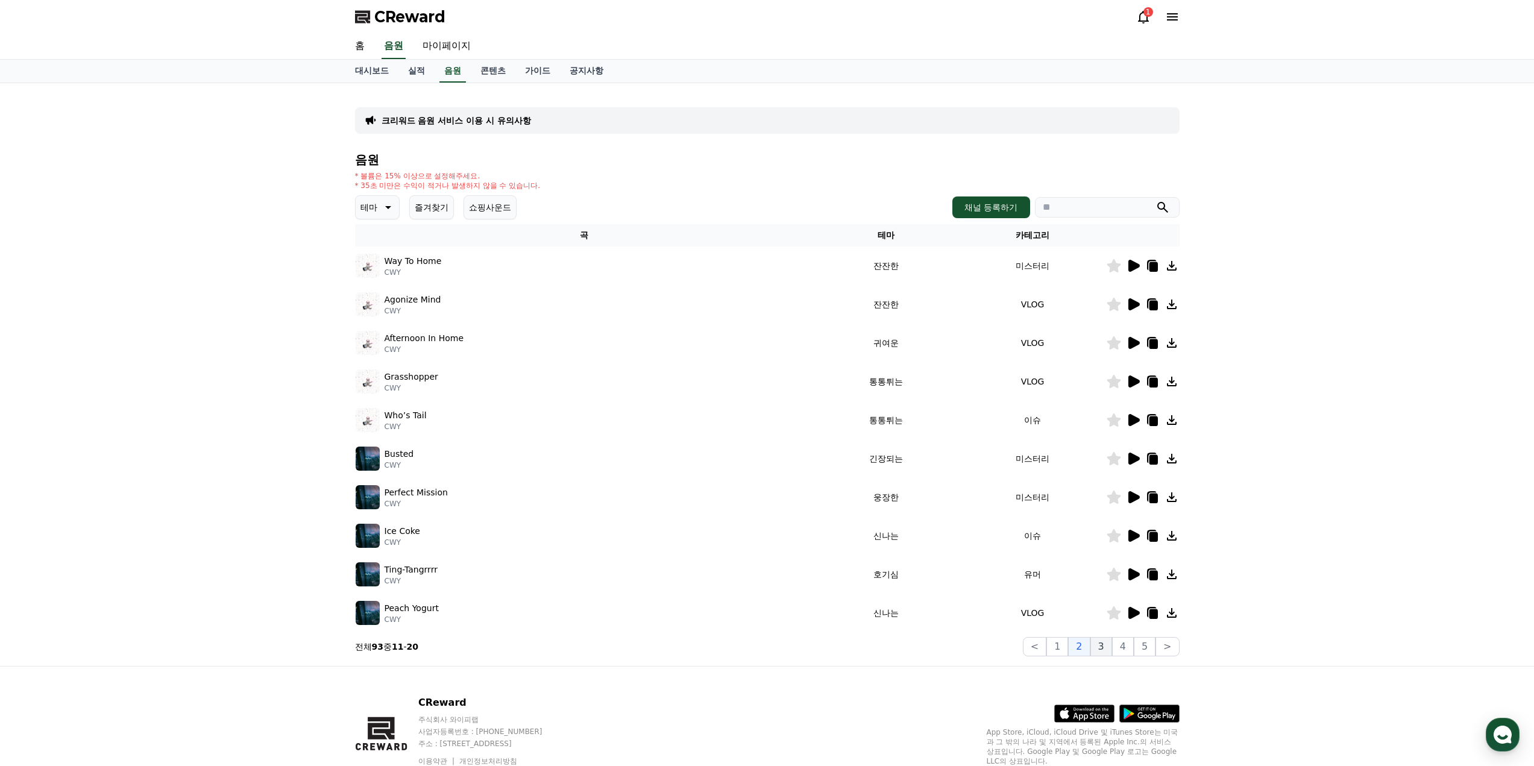
click at [1103, 647] on button "3" at bounding box center [1101, 646] width 22 height 19
